Goal: Book appointment/travel/reservation

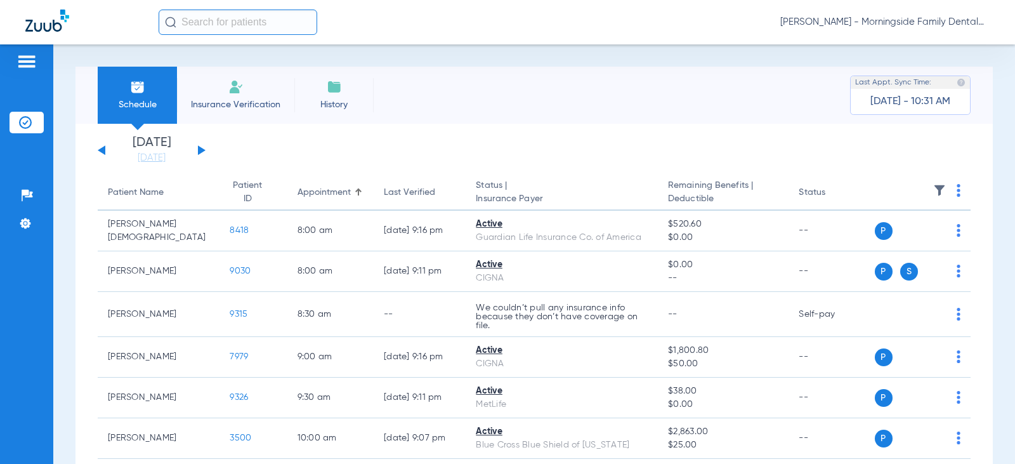
click at [197, 145] on div "[DATE] [DATE] [DATE] [DATE] [DATE] [DATE] [DATE] [DATE] [DATE] [DATE] [DATE] [D…" at bounding box center [152, 150] width 108 height 28
click at [203, 152] on div "[DATE] [DATE] [DATE] [DATE] [DATE] [DATE] [DATE] [DATE] [DATE] [DATE] [DATE] [D…" at bounding box center [152, 150] width 108 height 28
click at [202, 148] on button at bounding box center [202, 150] width 8 height 10
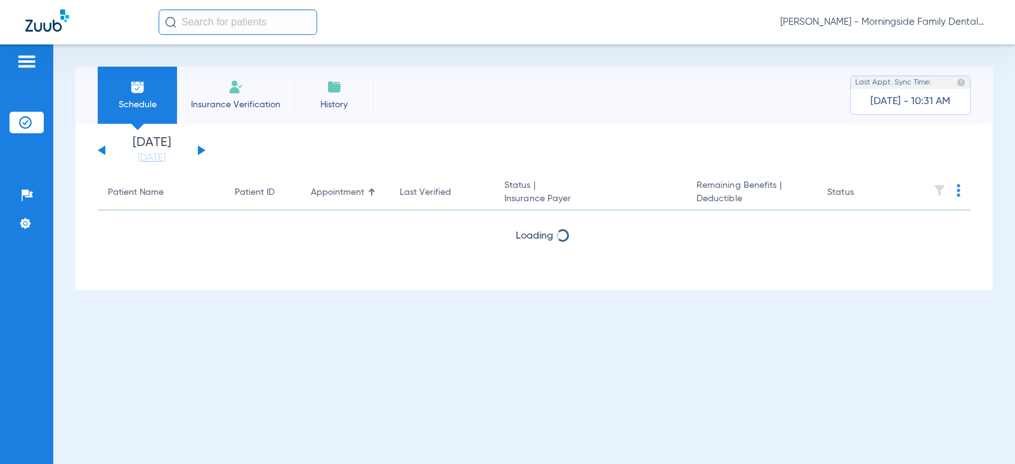
click at [202, 148] on button at bounding box center [202, 150] width 8 height 10
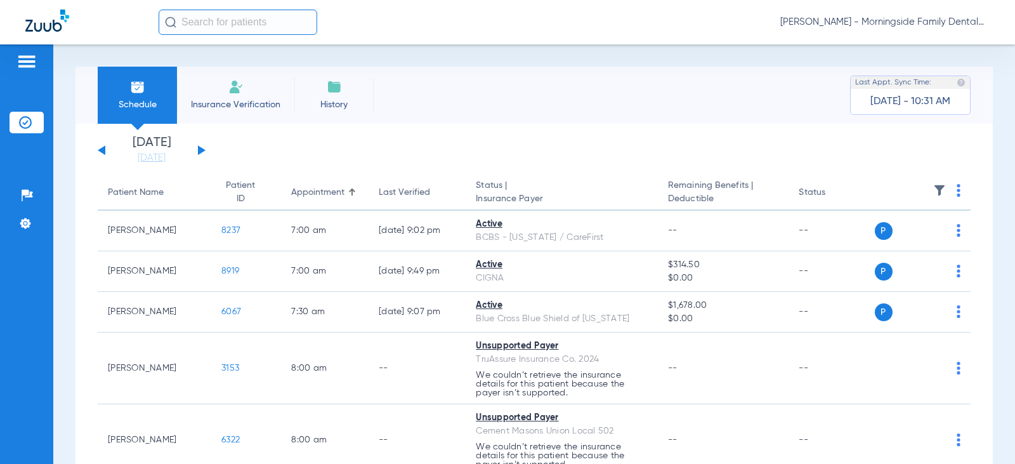
click at [204, 151] on button at bounding box center [202, 150] width 8 height 10
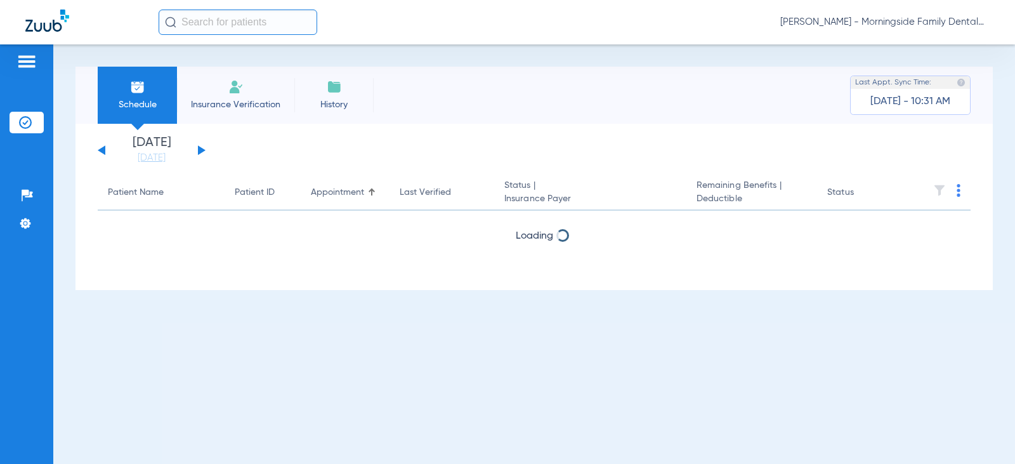
click at [105, 151] on div "[DATE] [DATE] [DATE] [DATE] [DATE] [DATE] [DATE] [DATE] [DATE] [DATE] [DATE] [D…" at bounding box center [152, 150] width 108 height 28
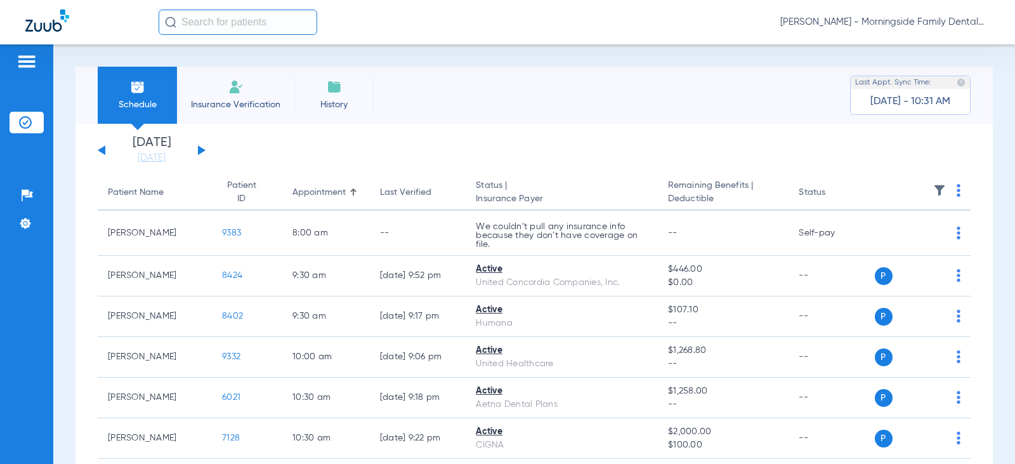
click at [100, 150] on button at bounding box center [102, 150] width 8 height 10
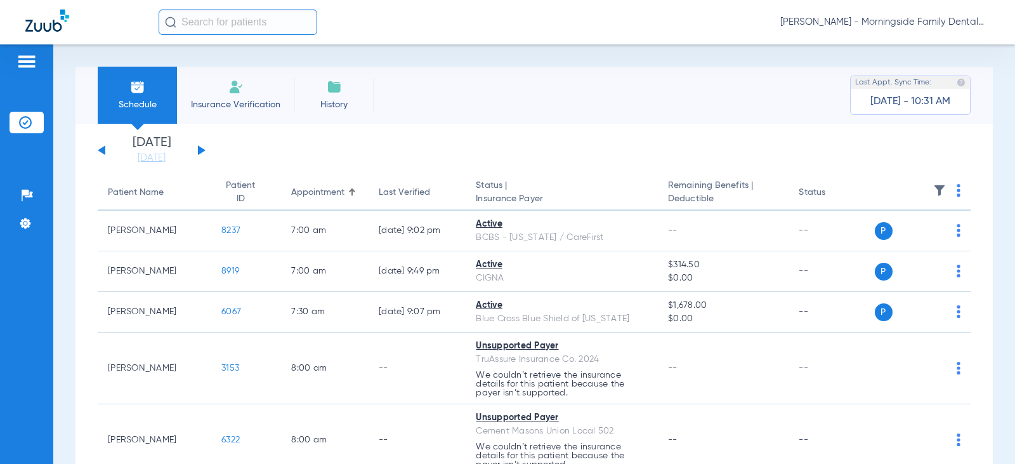
click at [200, 150] on button at bounding box center [202, 150] width 8 height 10
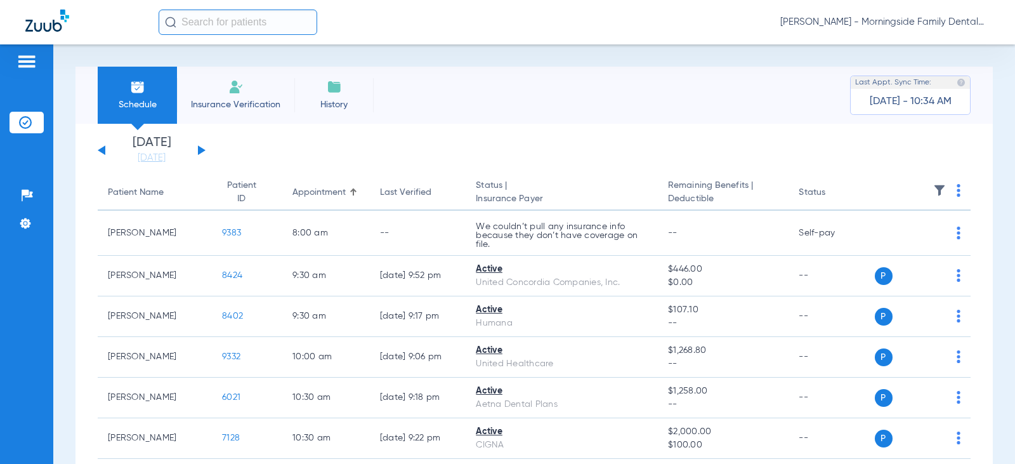
click at [204, 152] on div "[DATE] [DATE] [DATE] [DATE] [DATE] [DATE] [DATE] [DATE] [DATE] [DATE] [DATE] [D…" at bounding box center [152, 150] width 108 height 28
click at [198, 151] on button at bounding box center [202, 150] width 8 height 10
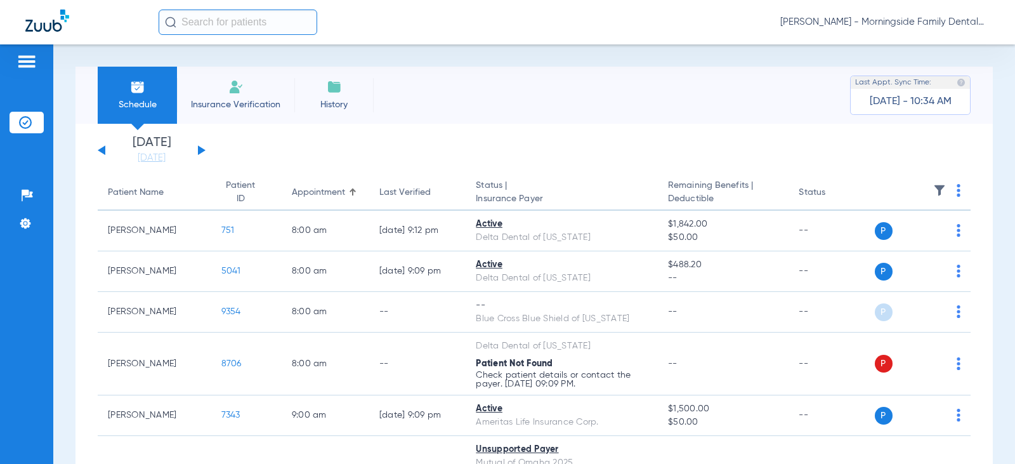
click at [202, 152] on button at bounding box center [202, 150] width 8 height 10
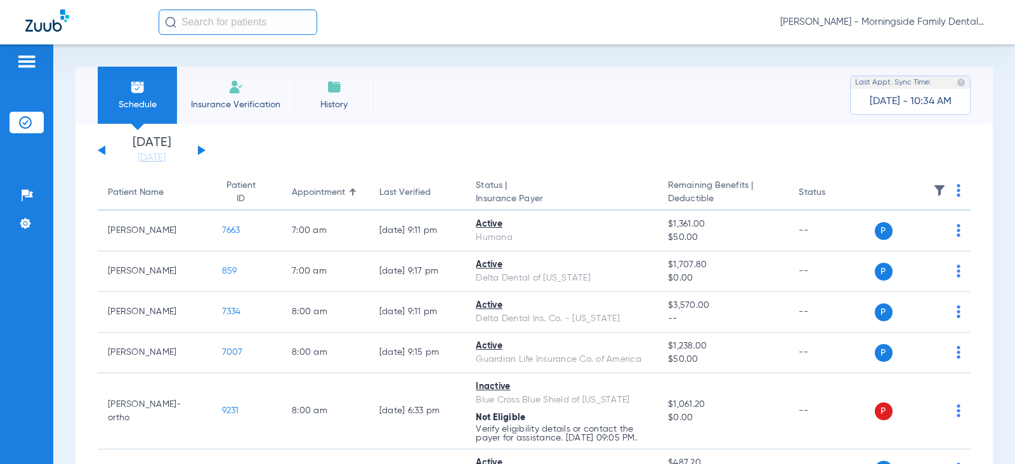
click at [197, 155] on div "[DATE] [DATE] [DATE] [DATE] [DATE] [DATE] [DATE] [DATE] [DATE] [DATE] [DATE] [D…" at bounding box center [152, 150] width 108 height 28
drag, startPoint x: 202, startPoint y: 150, endPoint x: 25, endPoint y: 247, distance: 202.3
click at [202, 150] on button at bounding box center [202, 150] width 8 height 10
